Goal: Information Seeking & Learning: Learn about a topic

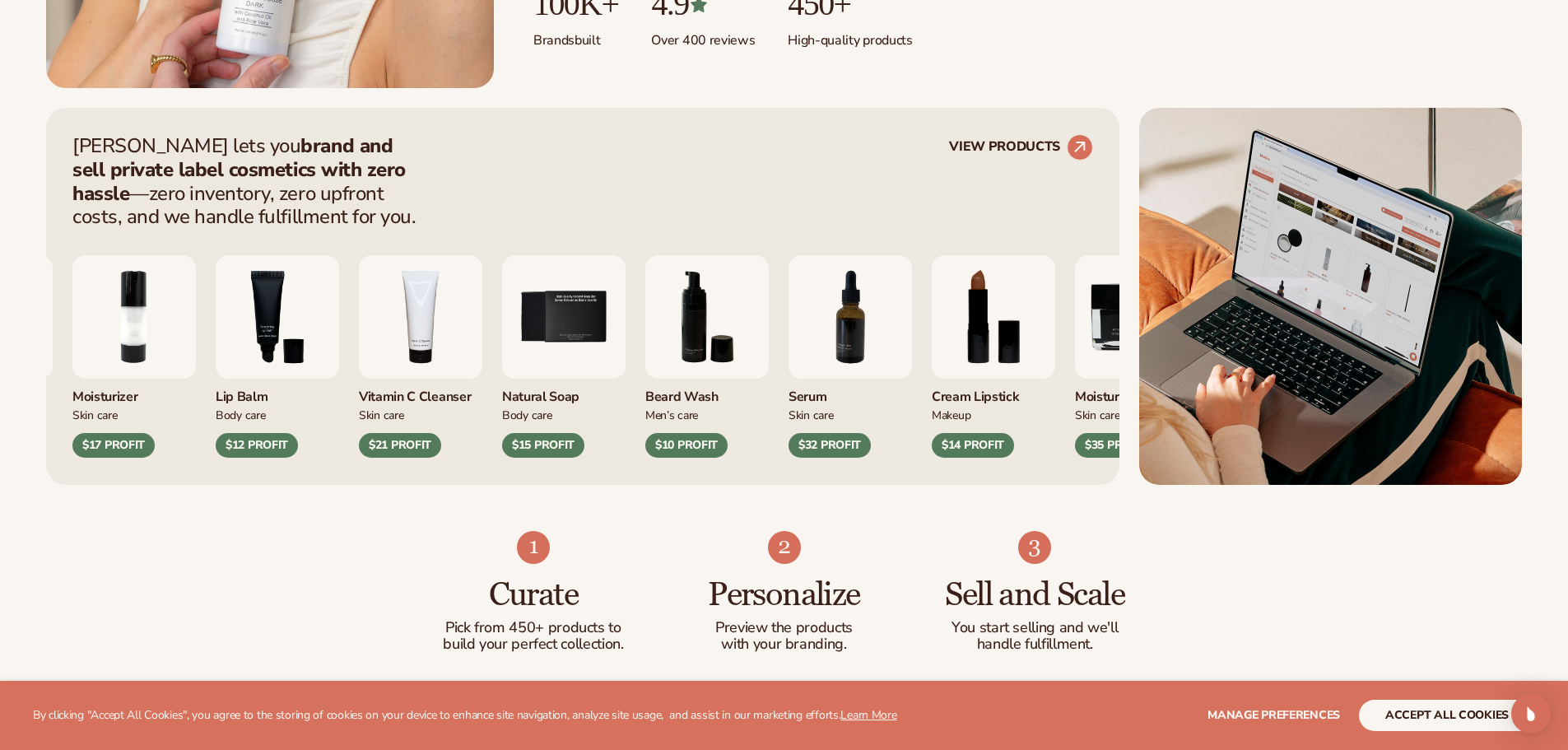
scroll to position [658, 0]
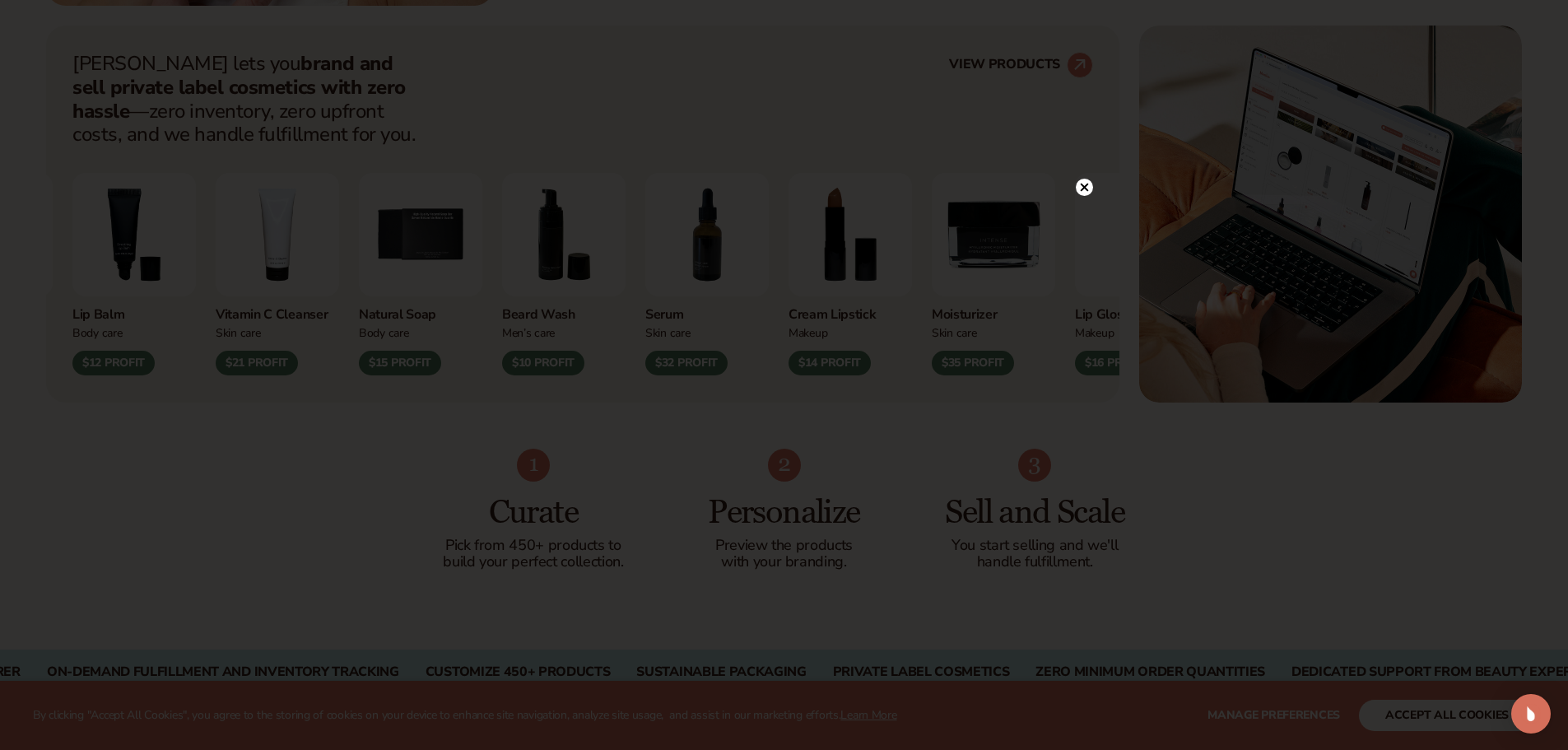
click at [1085, 188] on icon at bounding box center [1084, 187] width 17 height 17
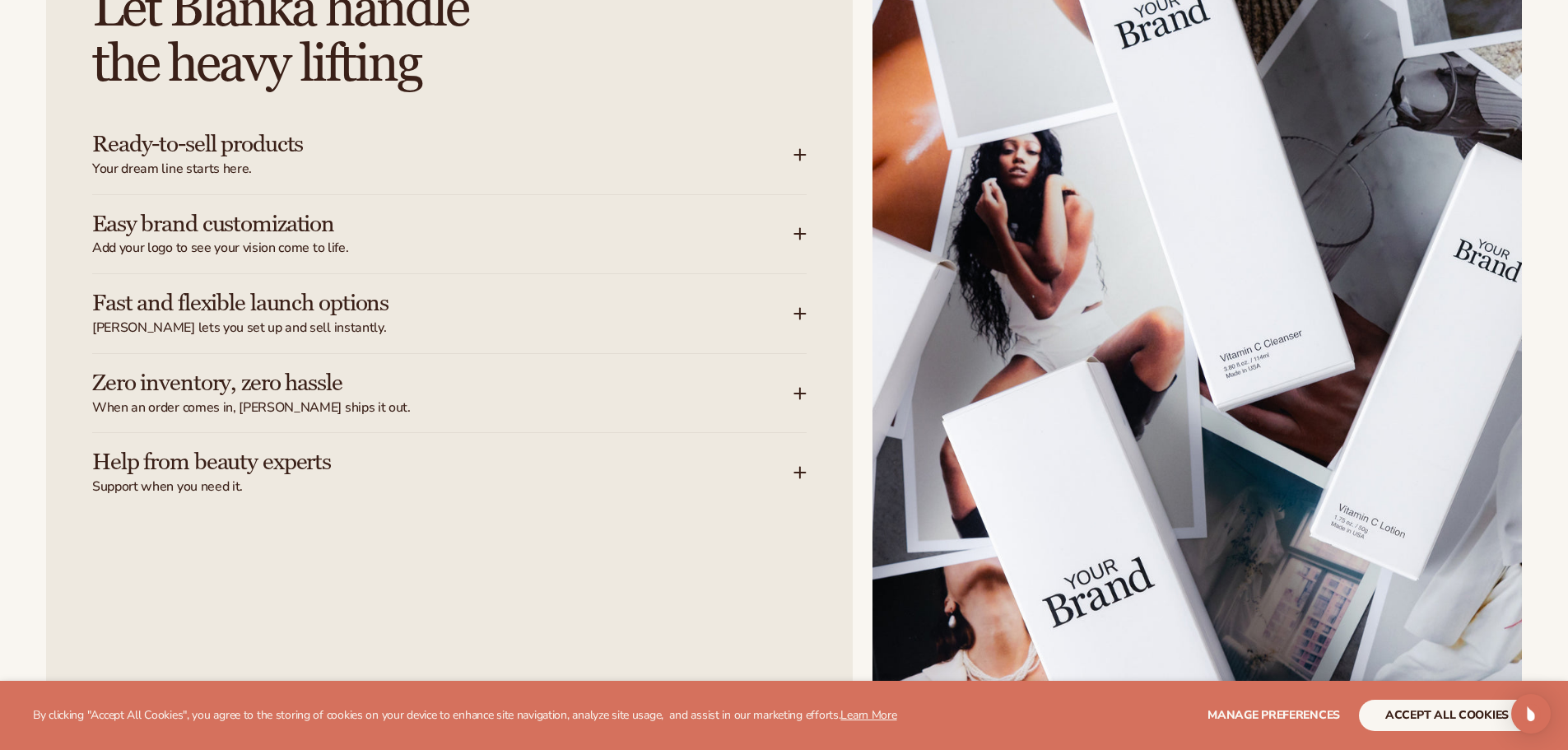
scroll to position [2140, 0]
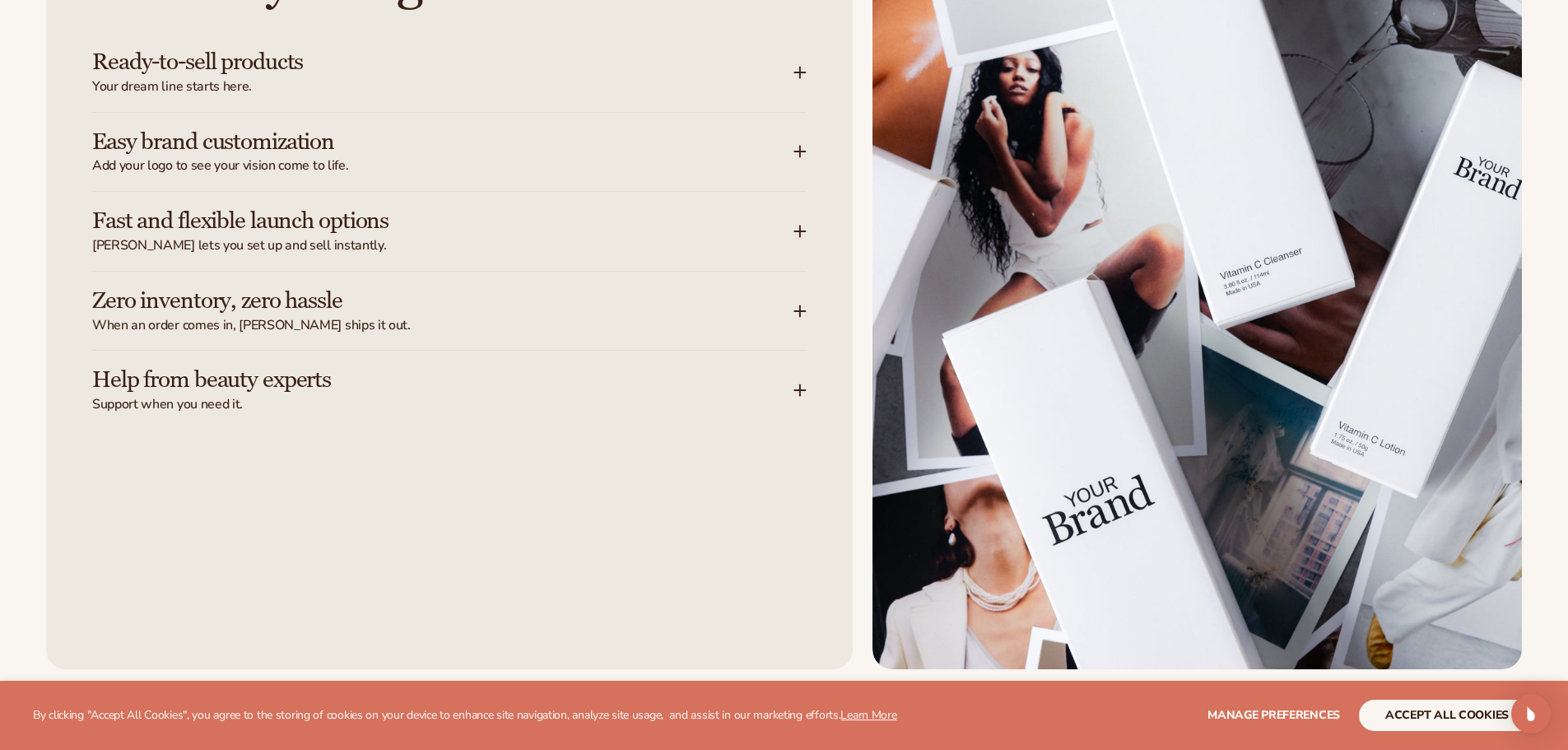
click at [408, 399] on span "Support when you need it." at bounding box center [443, 404] width 702 height 17
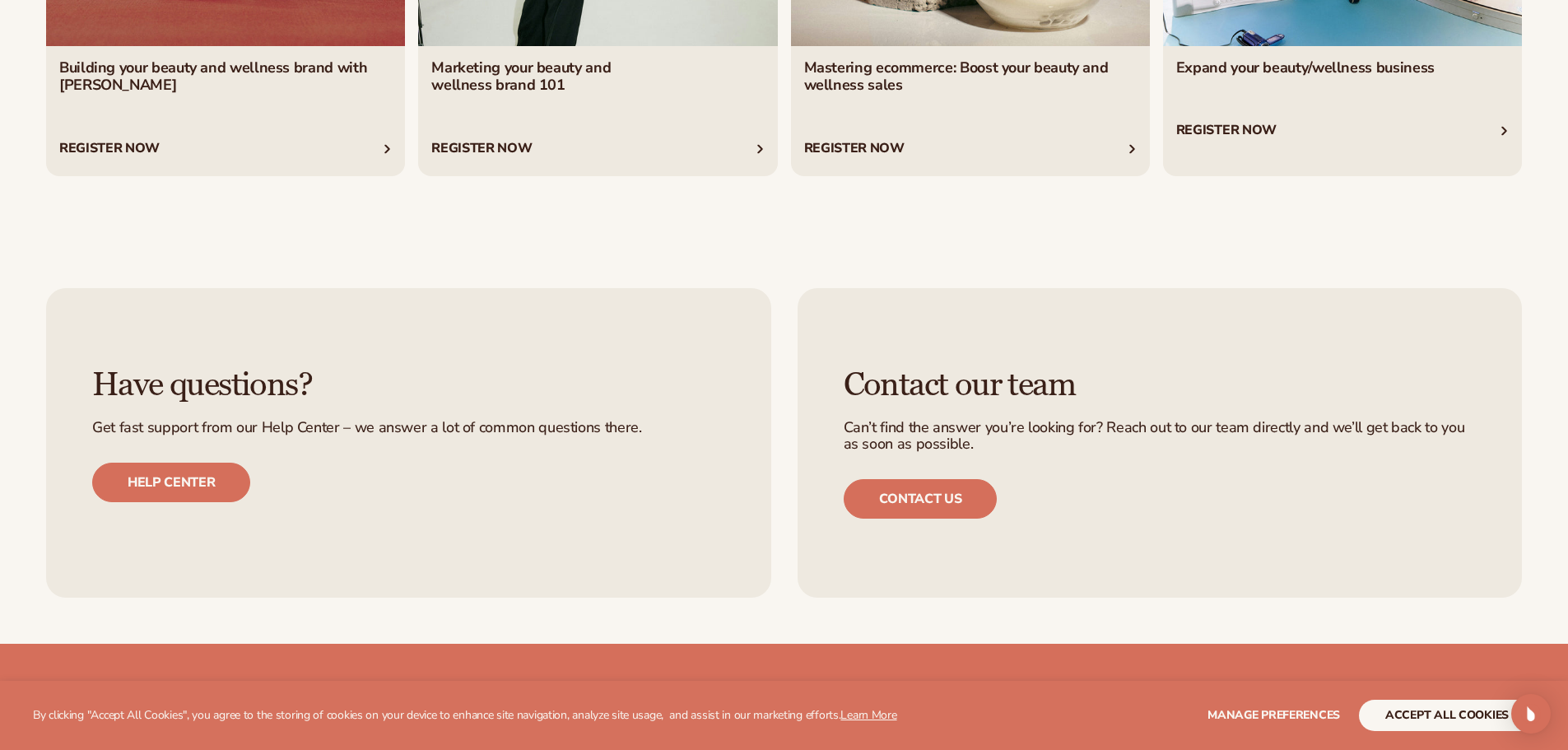
scroll to position [6730, 0]
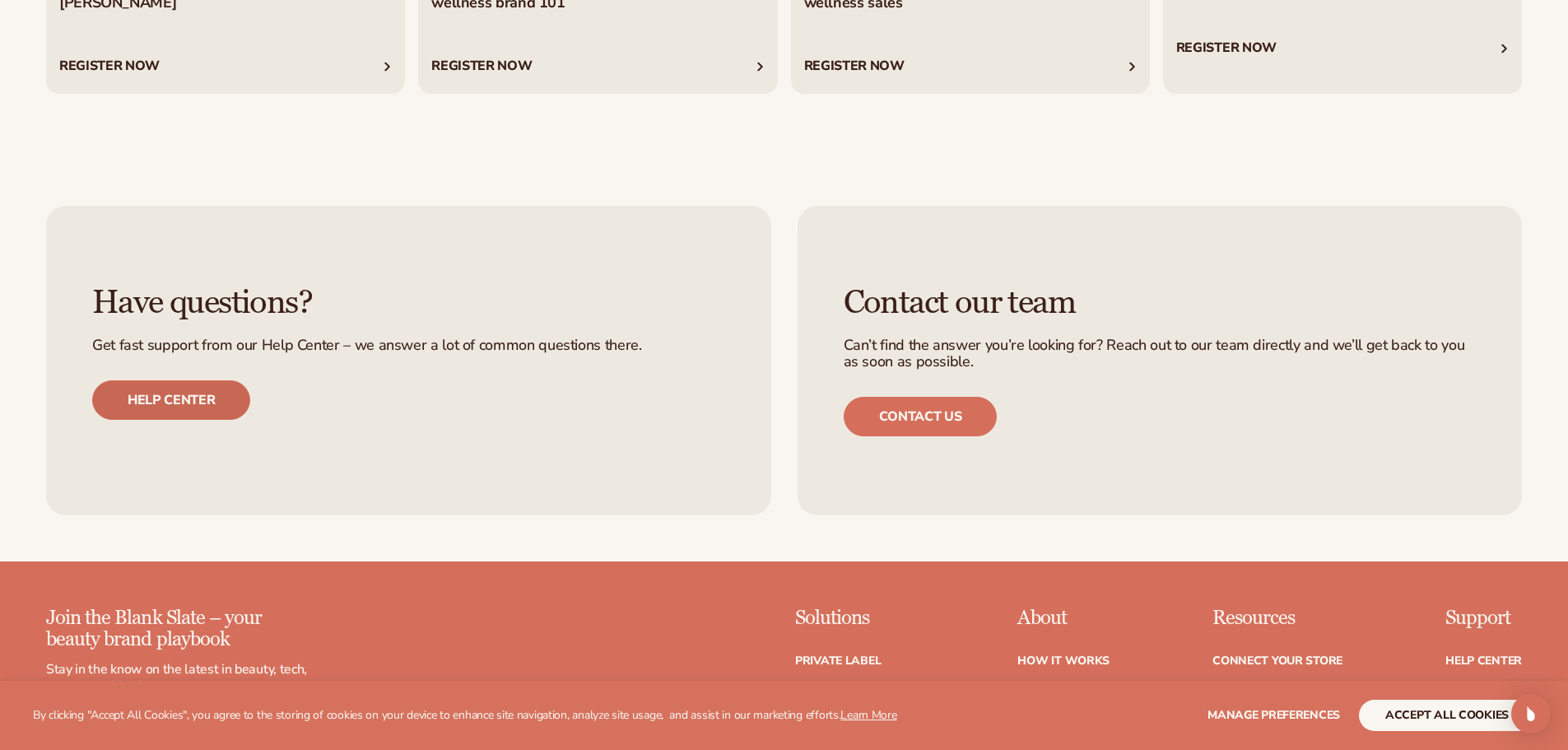
click at [128, 414] on link "Help center" at bounding box center [171, 399] width 158 height 39
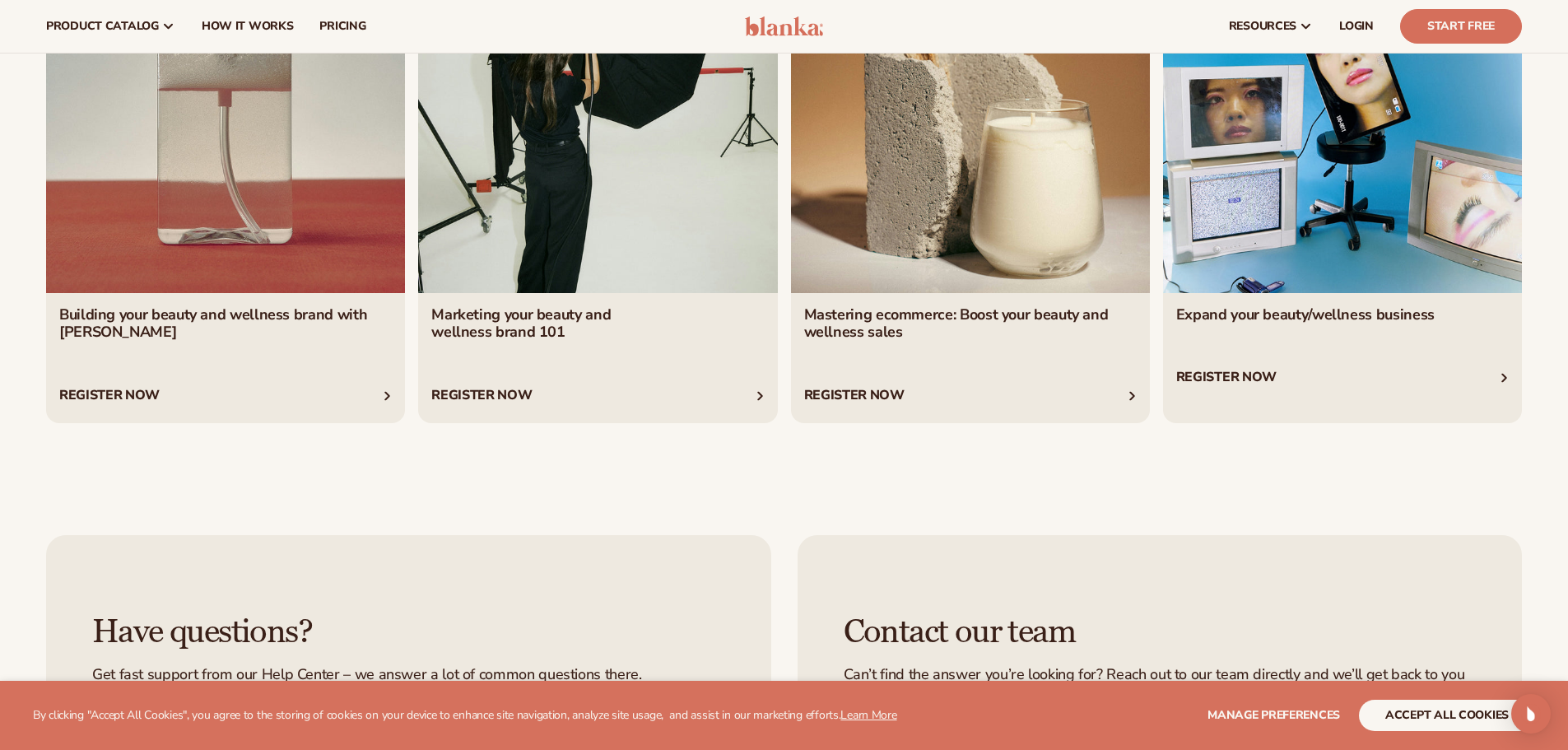
scroll to position [6319, 0]
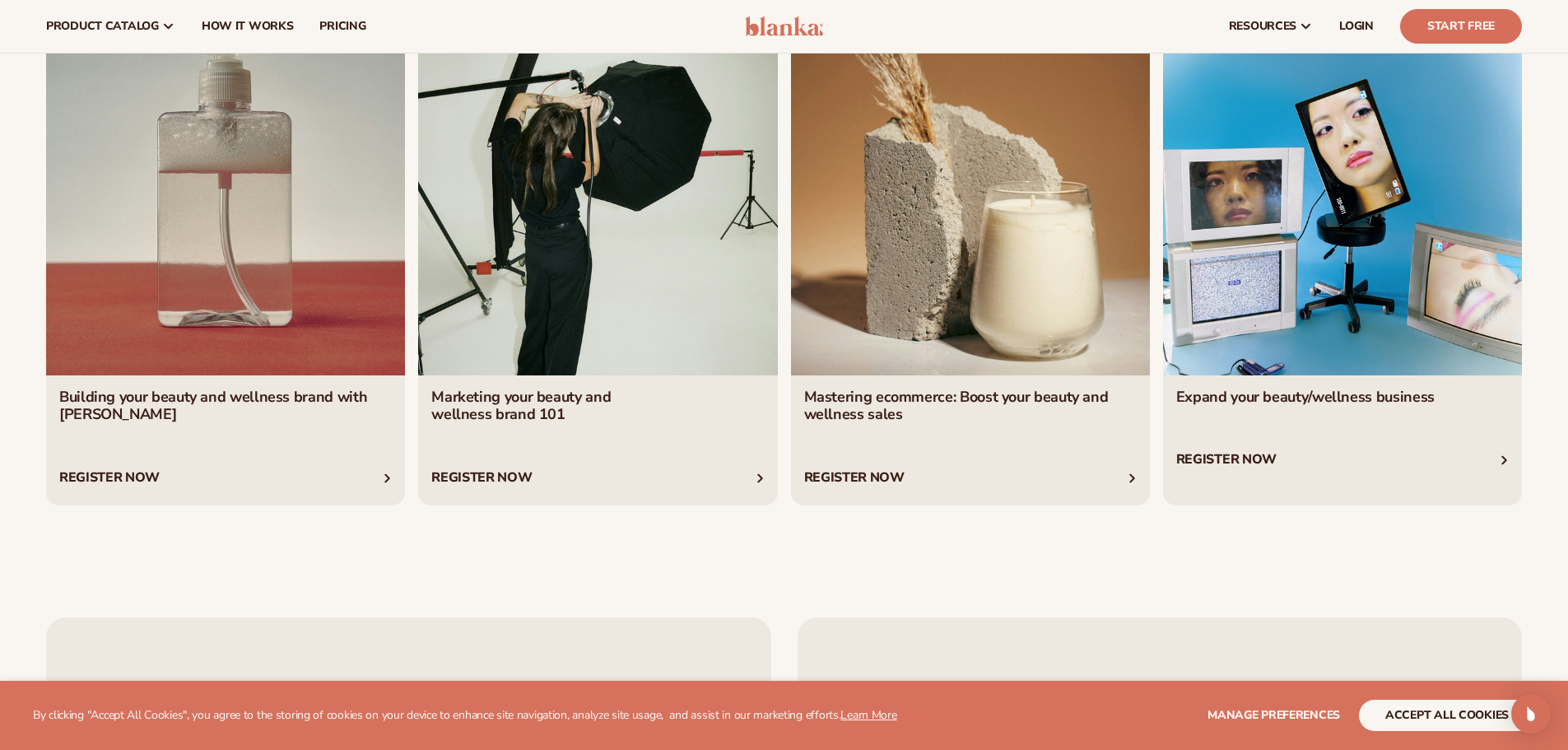
click at [1202, 224] on link "4 / 4" at bounding box center [1343, 262] width 359 height 490
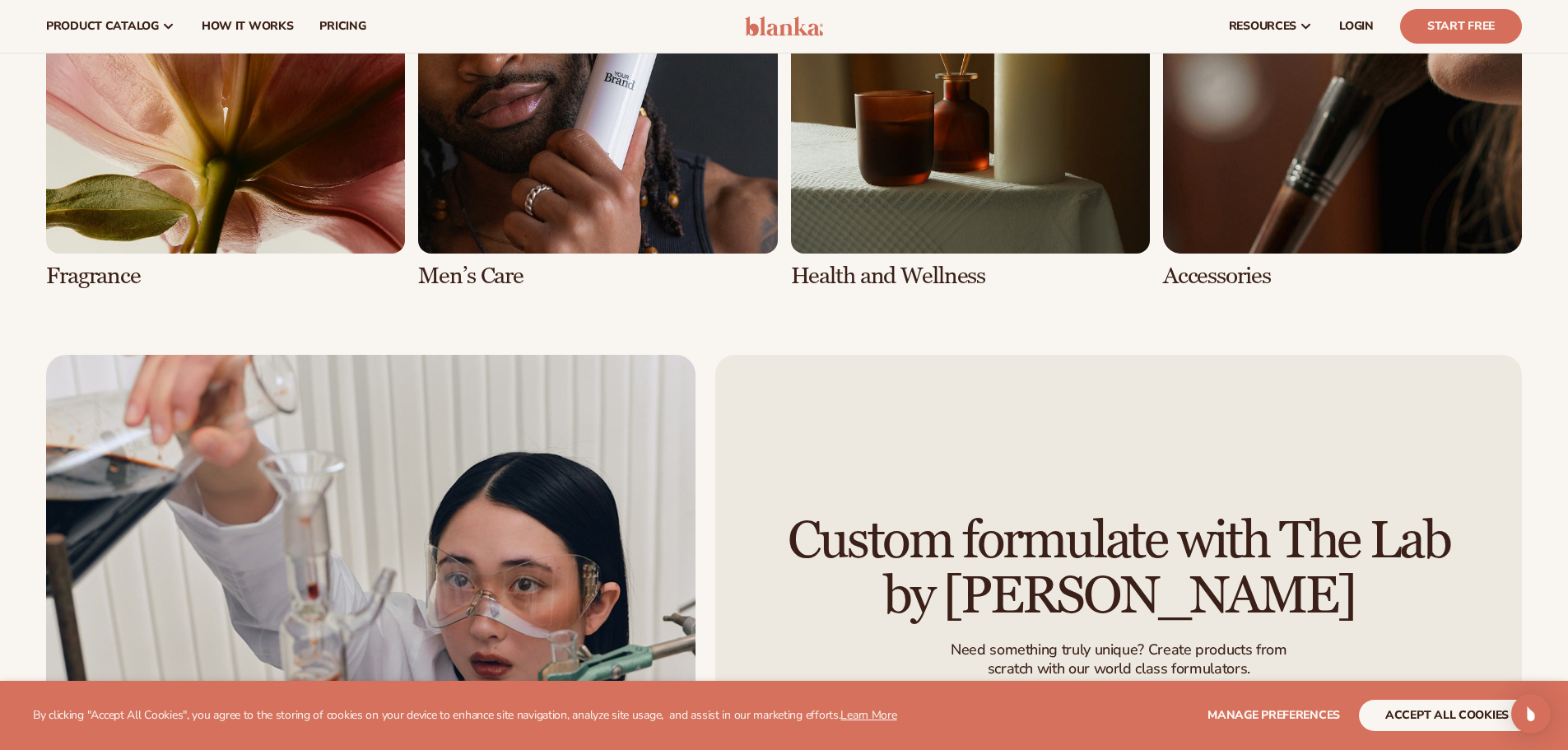
scroll to position [3522, 0]
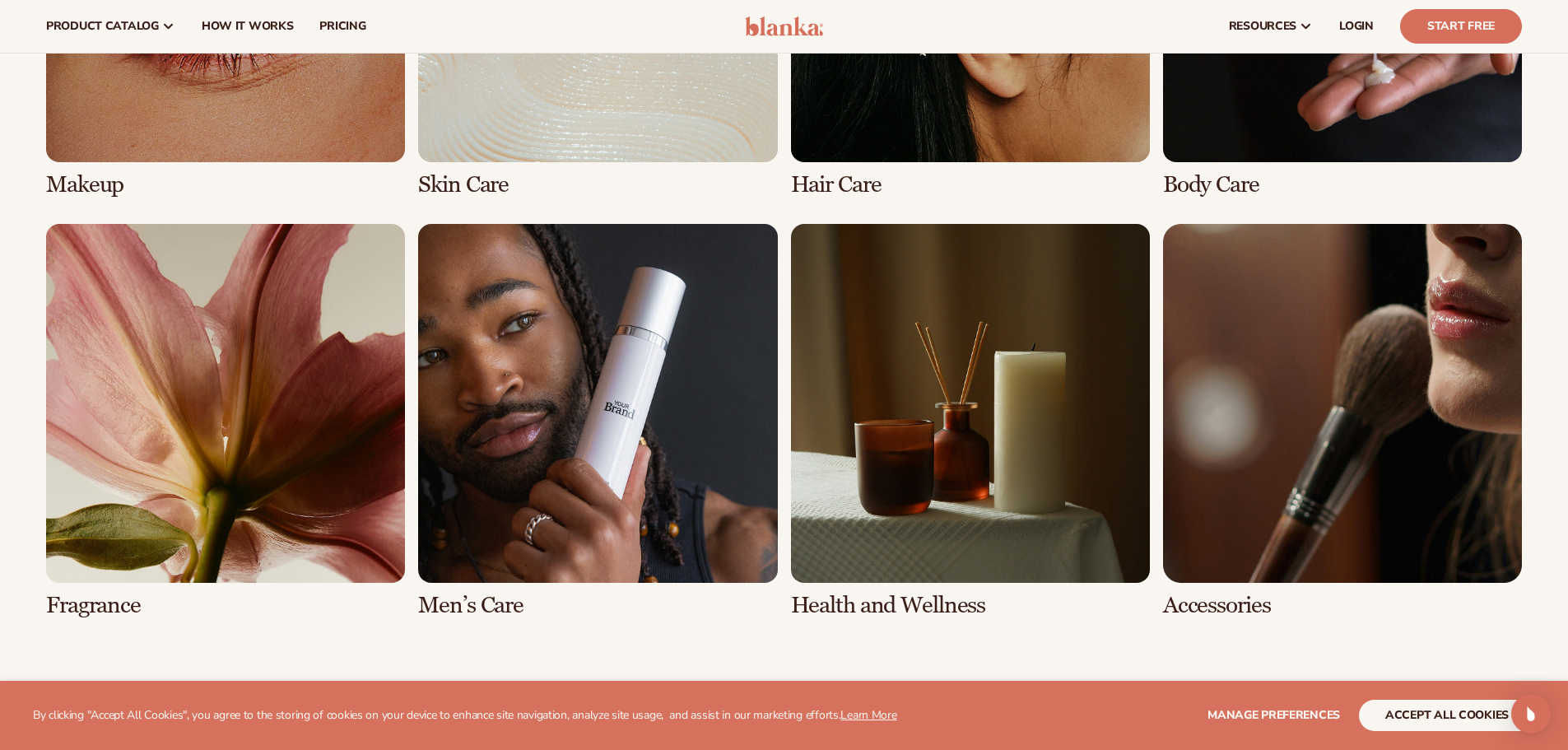
click at [557, 505] on link "6 / 8" at bounding box center [598, 420] width 359 height 394
click at [557, 501] on link "6 / 8" at bounding box center [598, 420] width 359 height 394
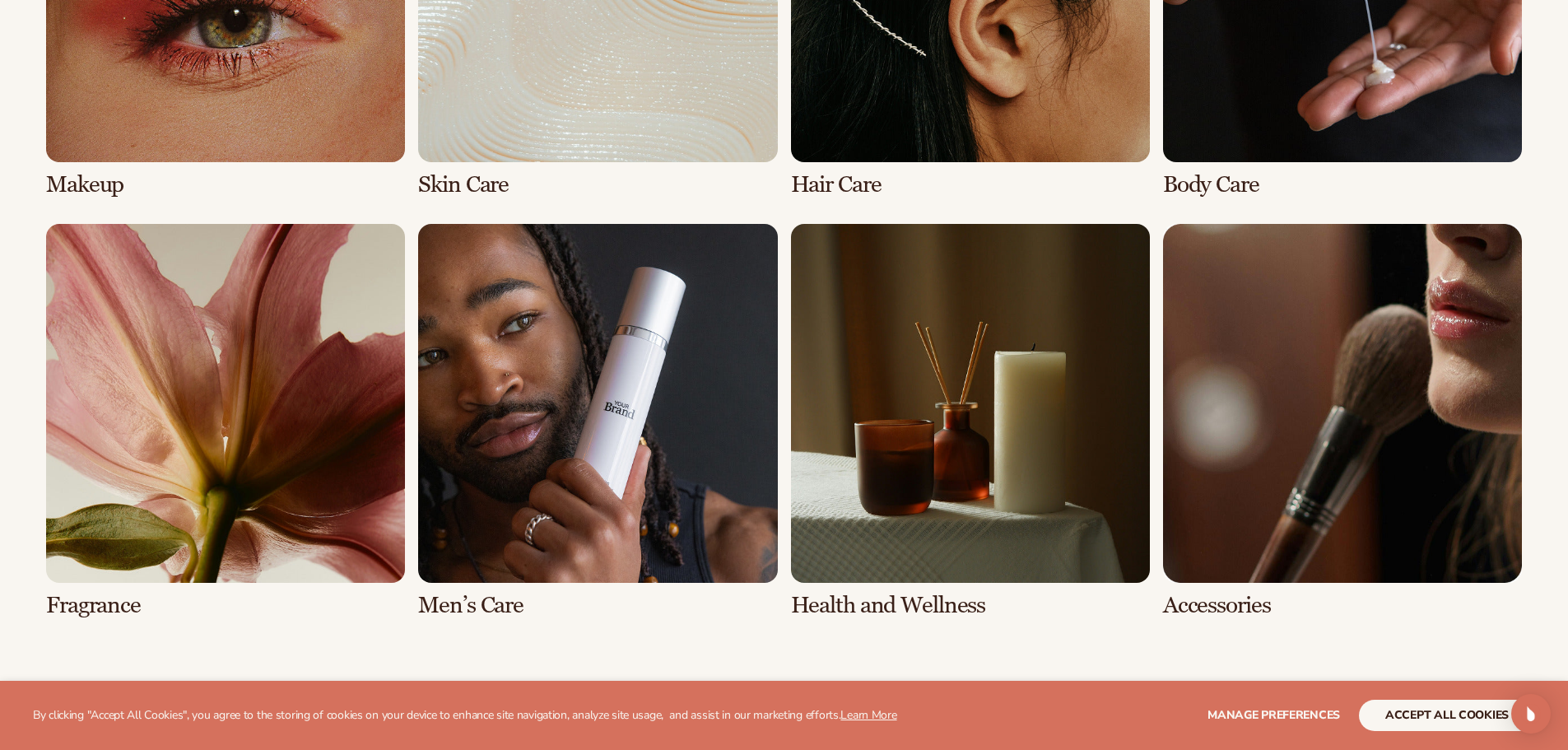
scroll to position [3604, 0]
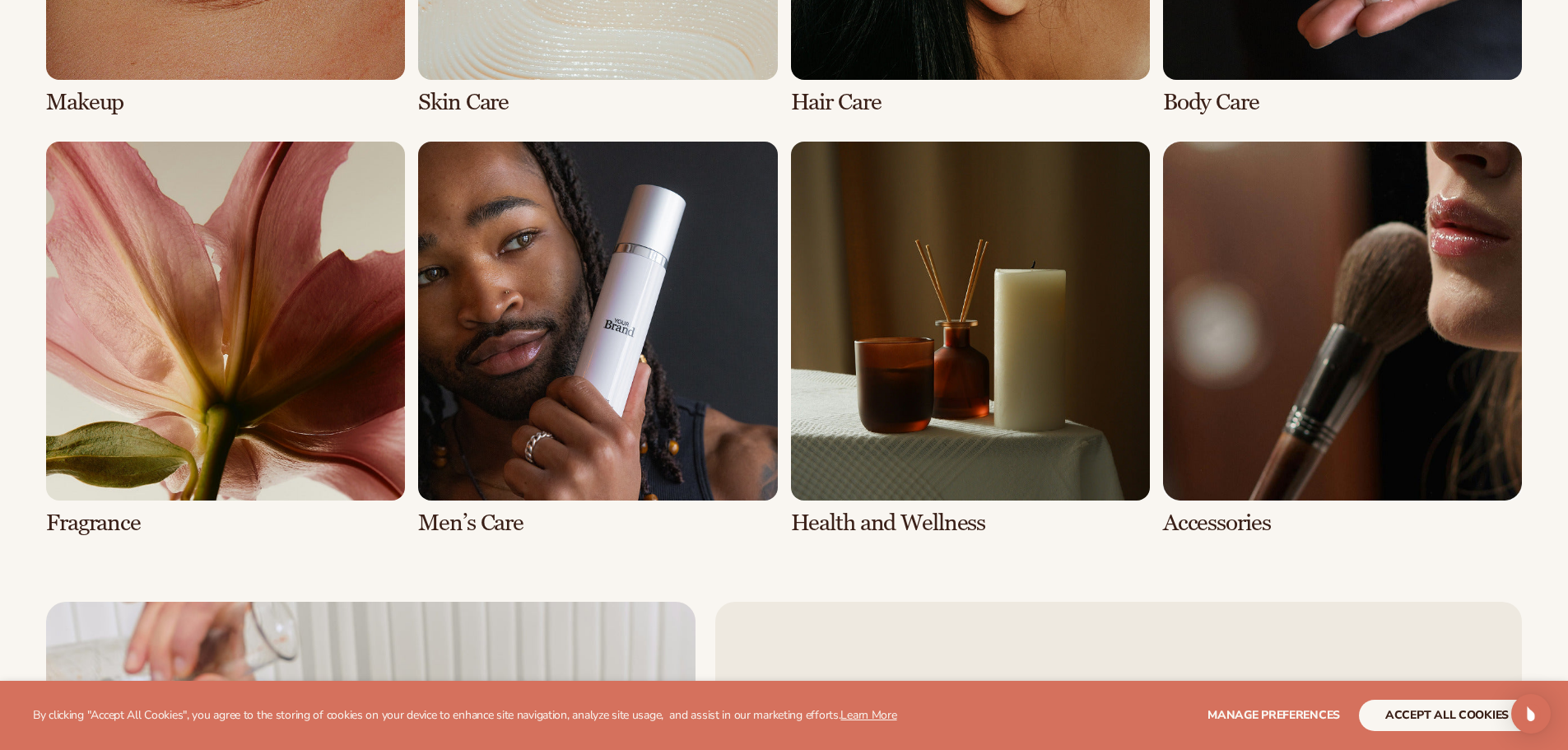
click at [495, 519] on link "6 / 8" at bounding box center [598, 338] width 359 height 394
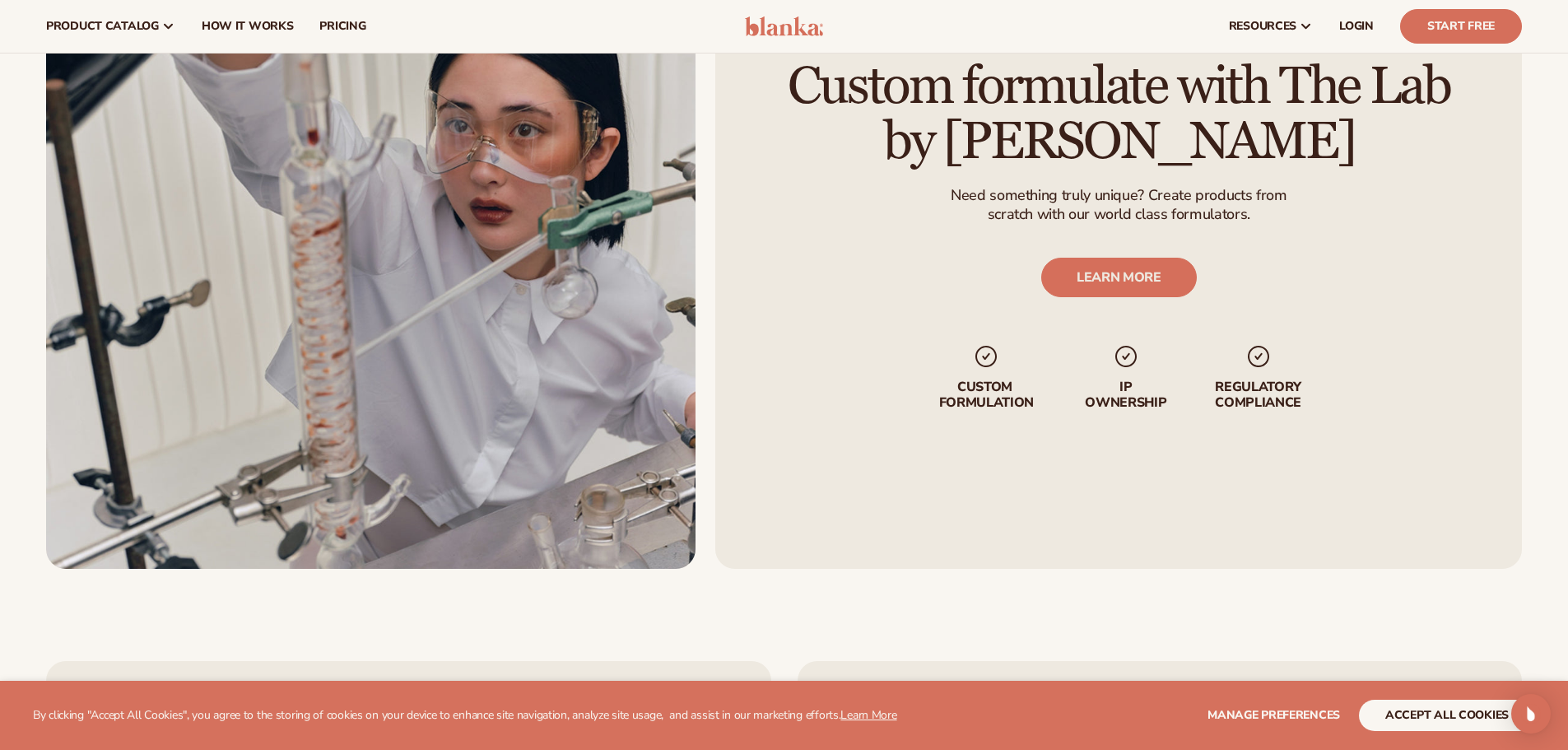
scroll to position [1975, 0]
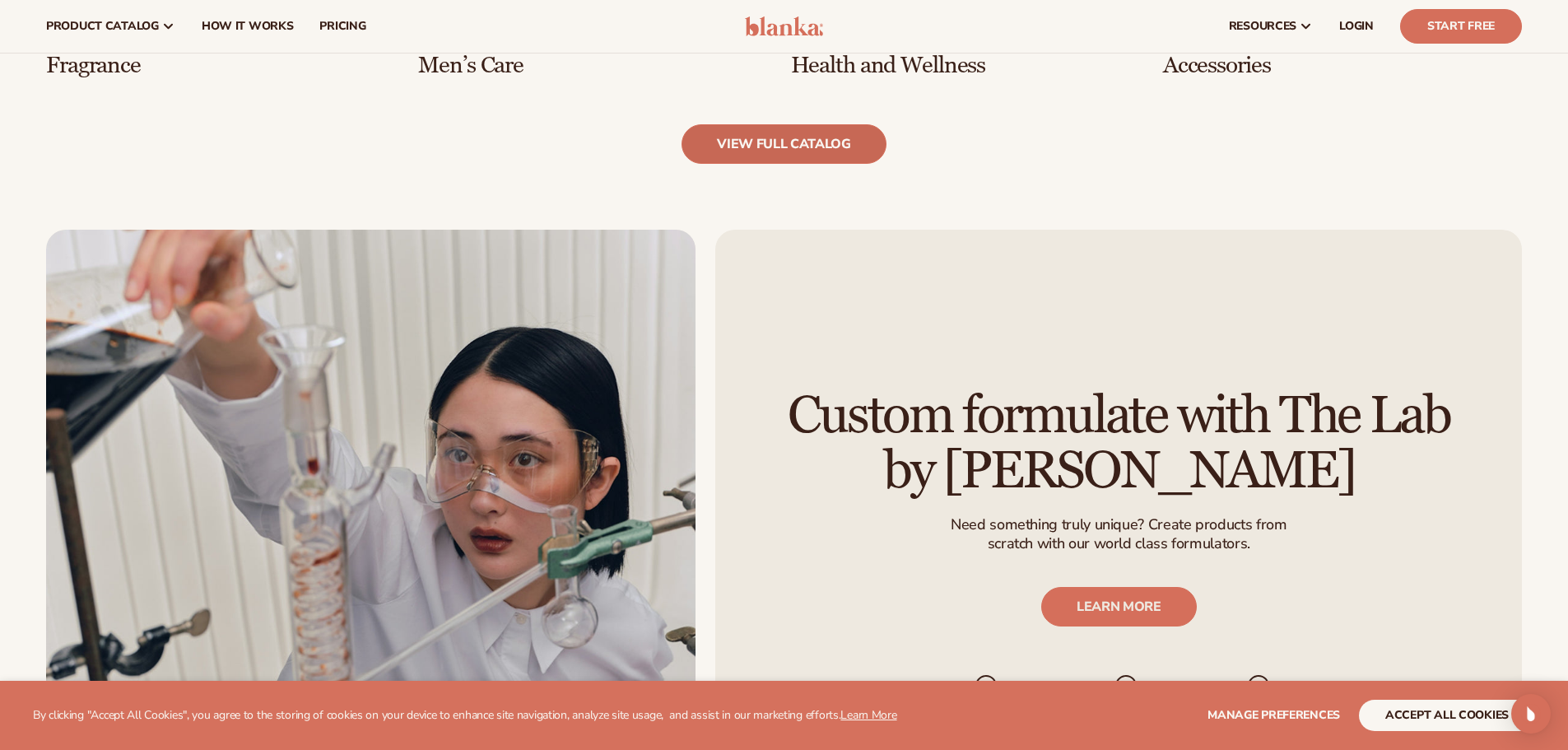
click at [801, 134] on link "view full catalog" at bounding box center [784, 144] width 205 height 39
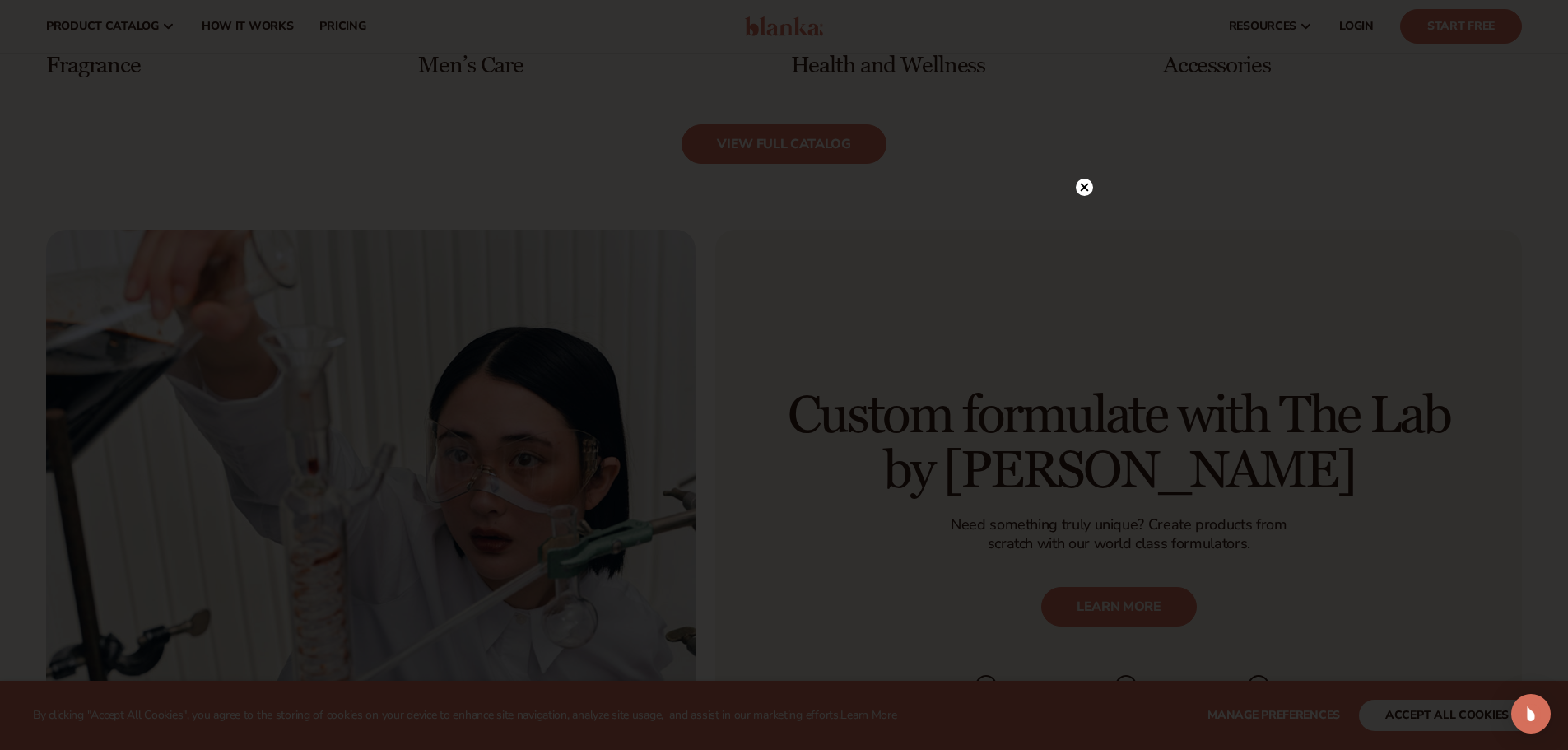
click at [1084, 195] on circle at bounding box center [1084, 187] width 17 height 17
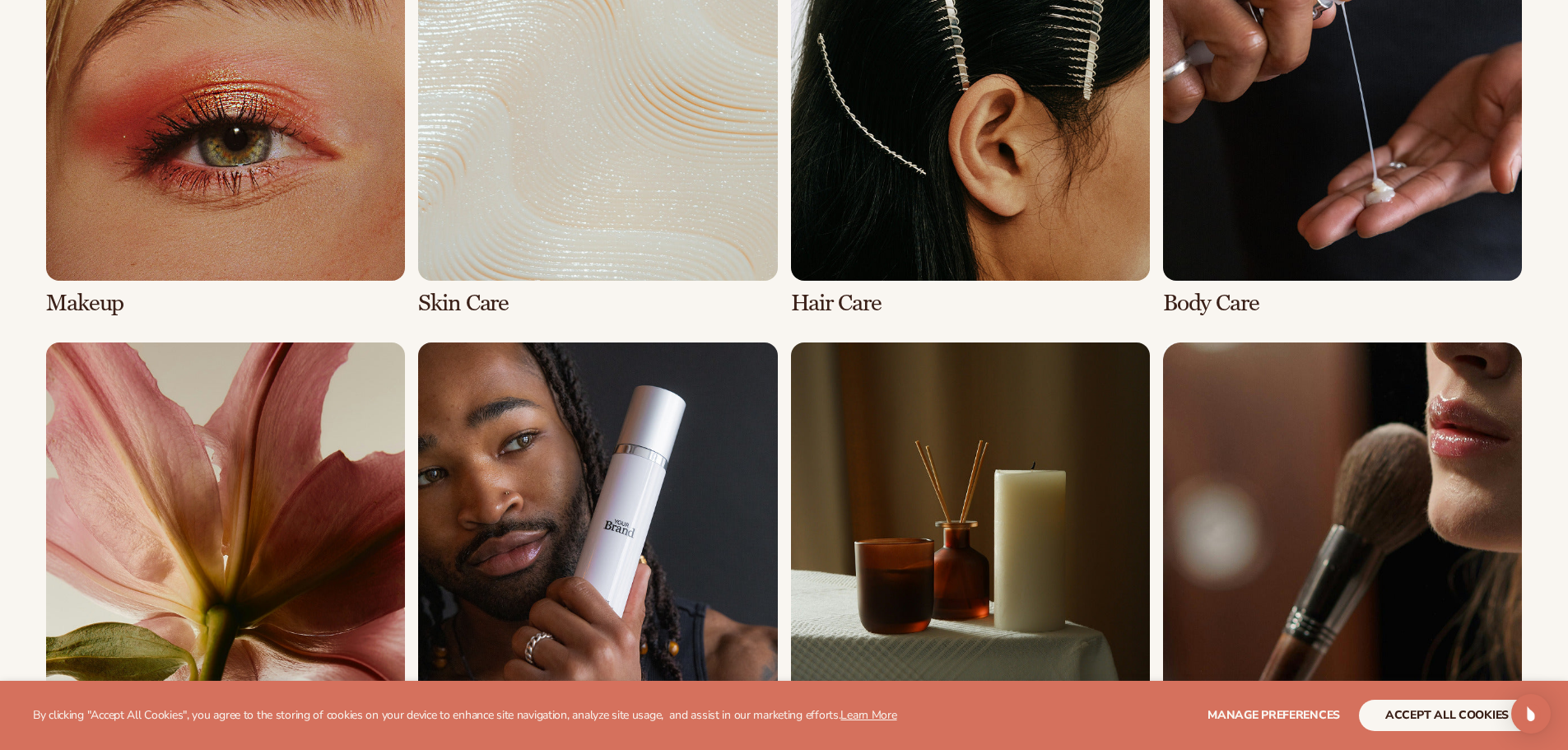
scroll to position [1399, 0]
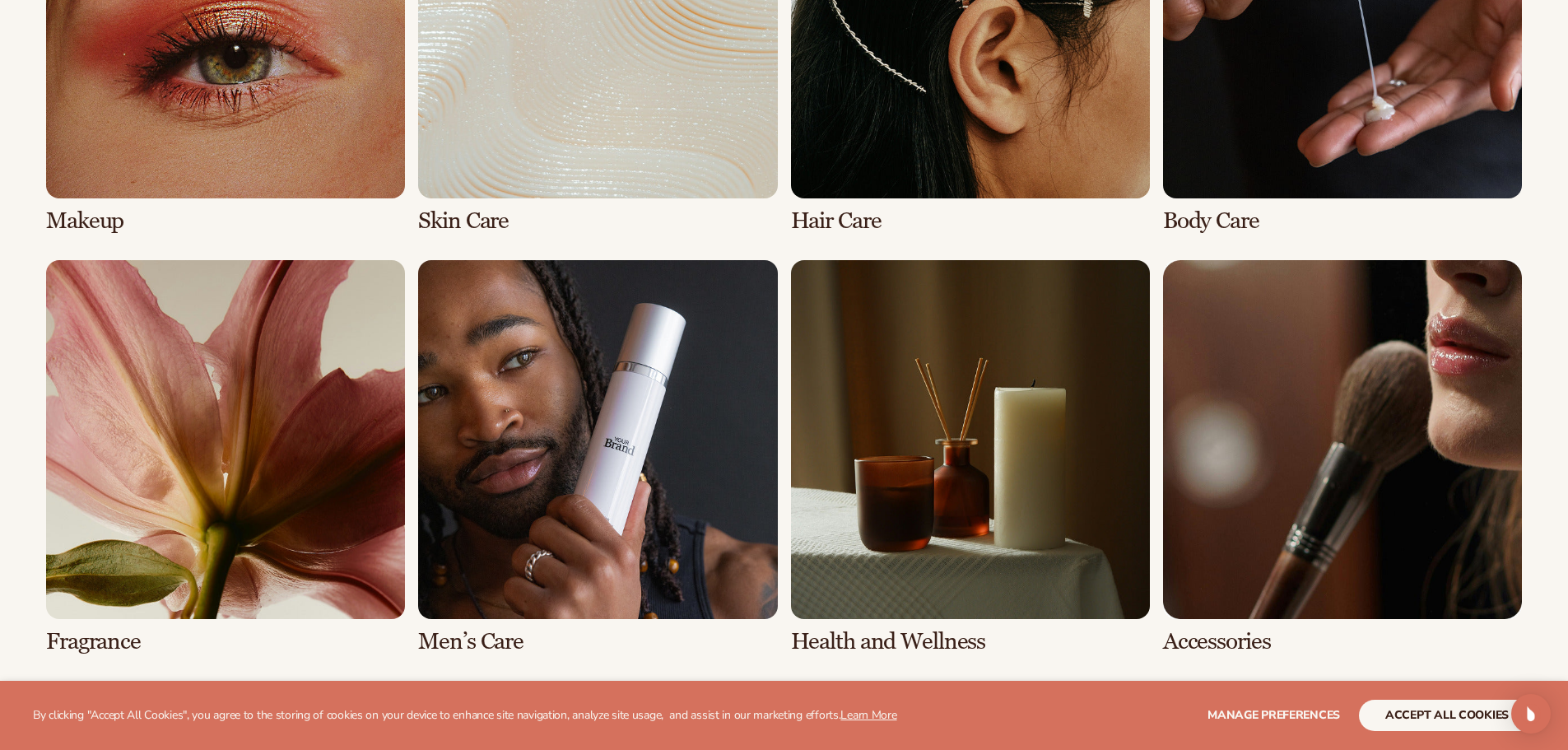
click at [922, 35] on link "3 / 8" at bounding box center [971, 36] width 359 height 394
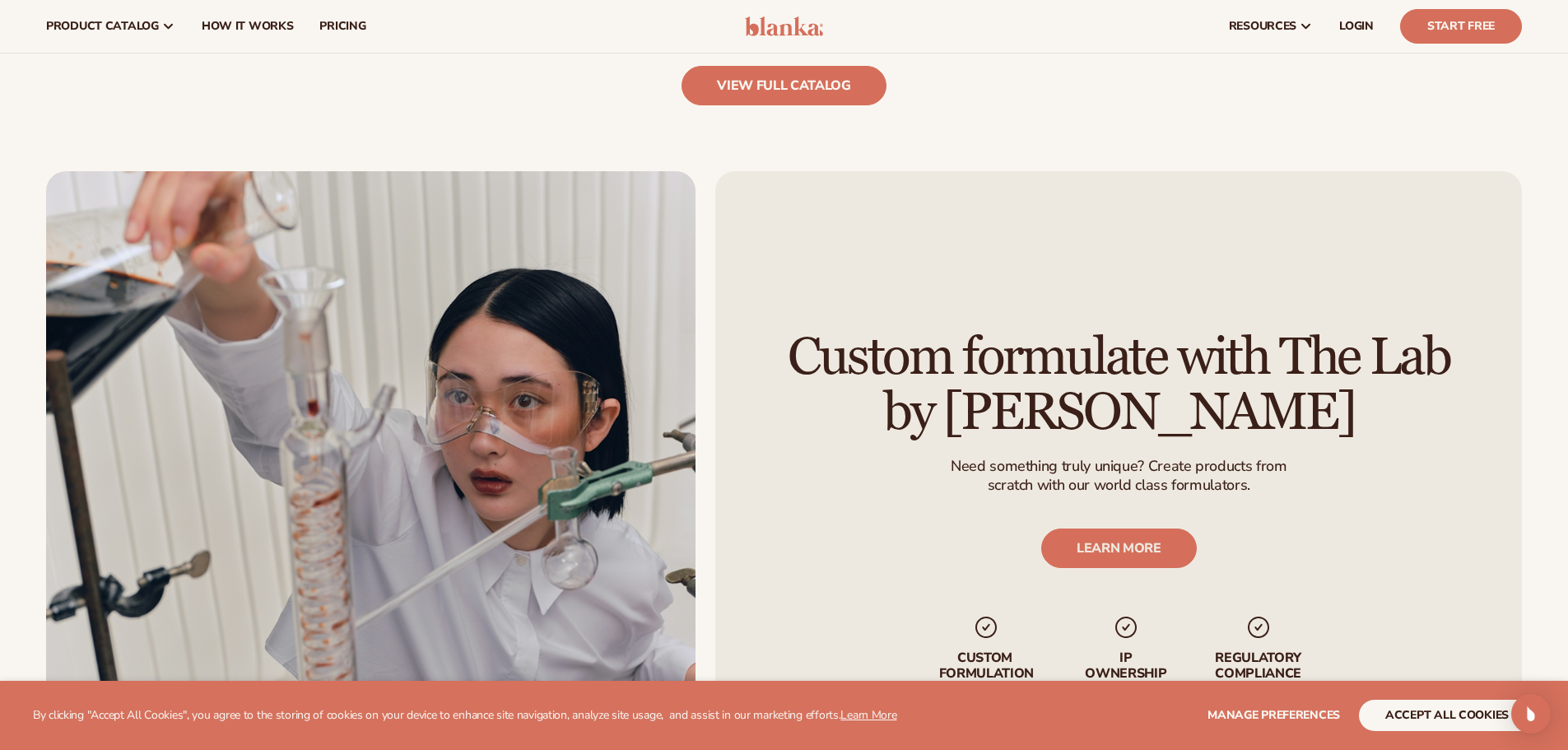
scroll to position [2140, 0]
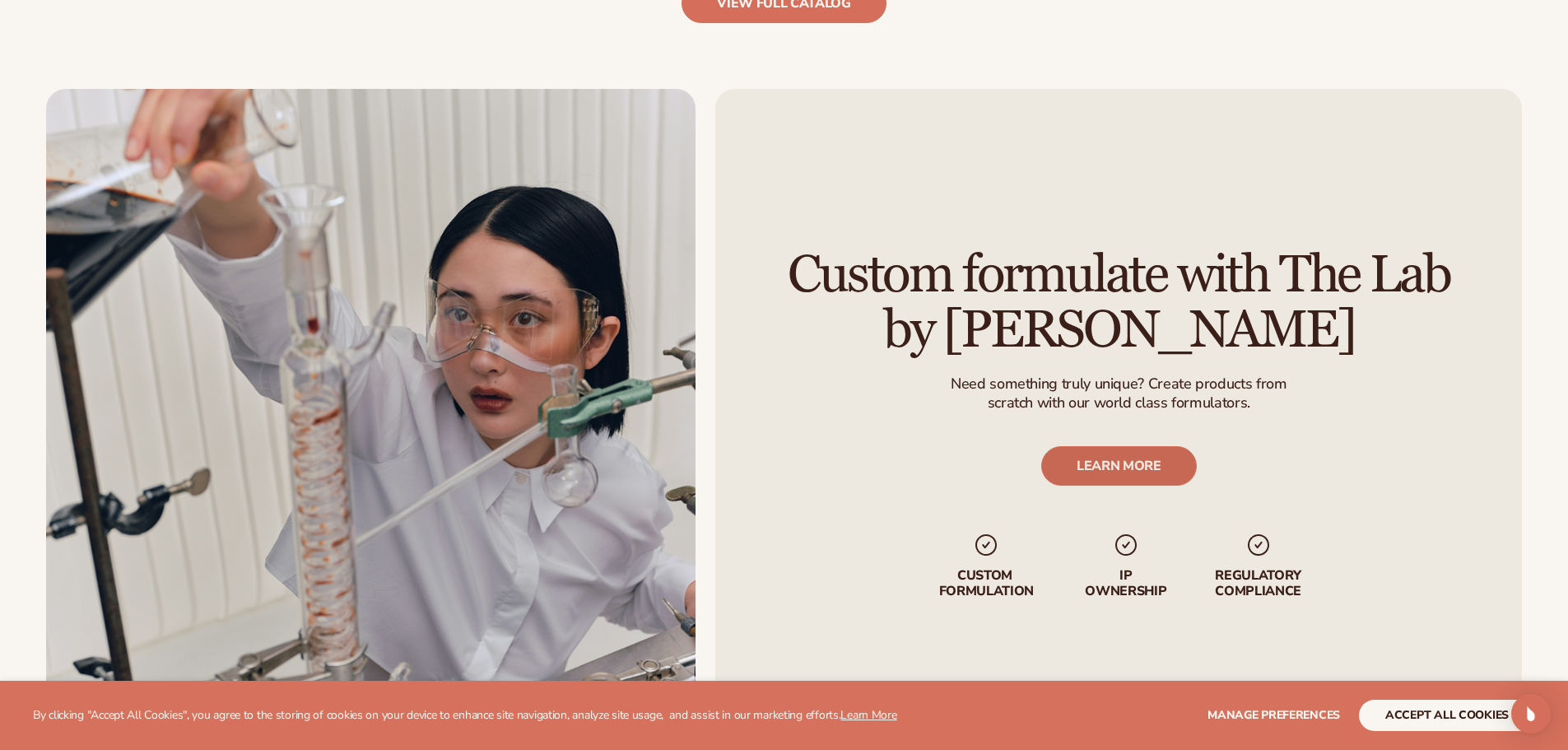
click at [1168, 464] on link "LEARN MORE" at bounding box center [1118, 466] width 155 height 39
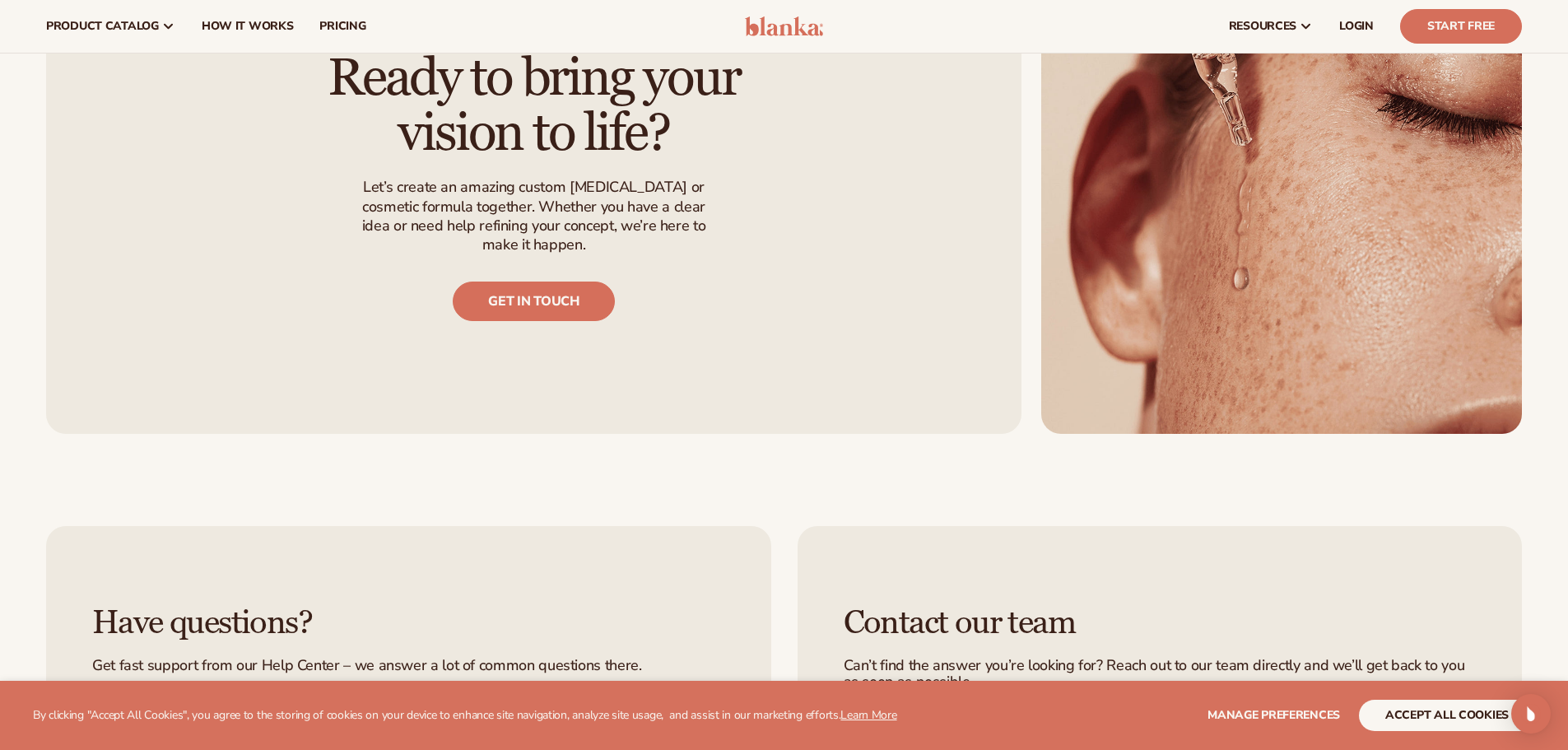
scroll to position [1646, 0]
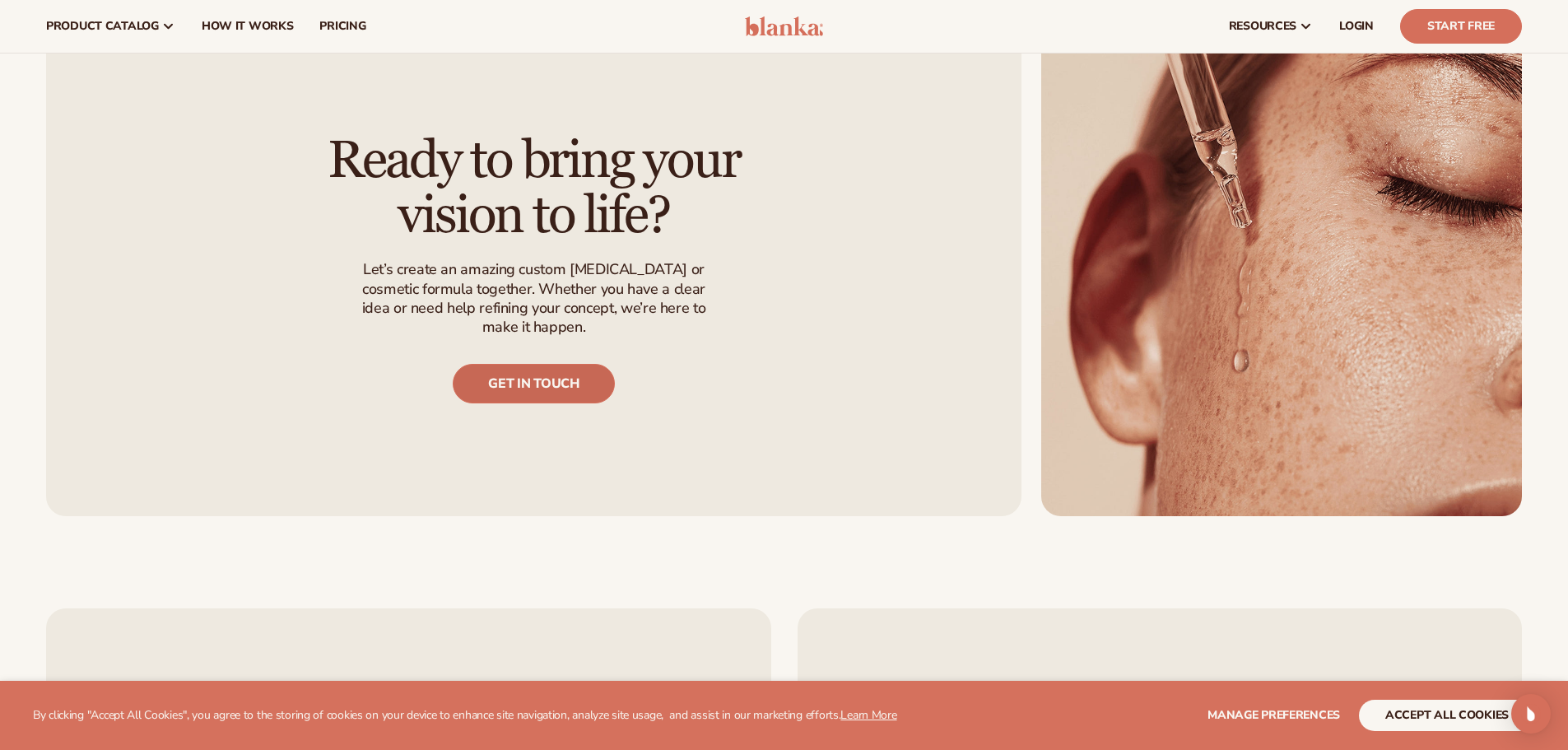
click at [559, 371] on link "Get in touch" at bounding box center [533, 383] width 161 height 39
